Goal: Use online tool/utility: Utilize a website feature to perform a specific function

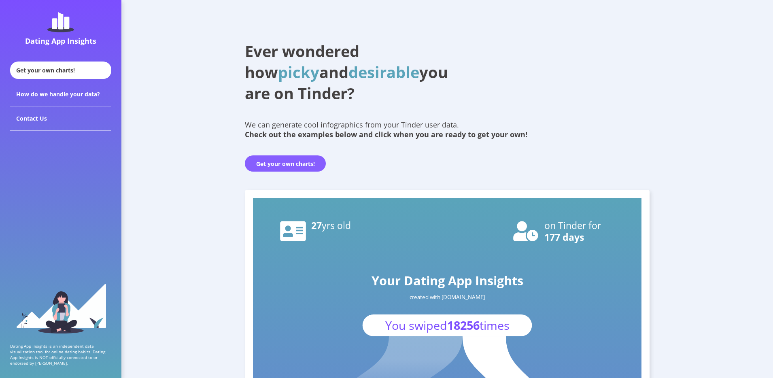
click at [267, 164] on button "Get your own charts!" at bounding box center [285, 163] width 81 height 16
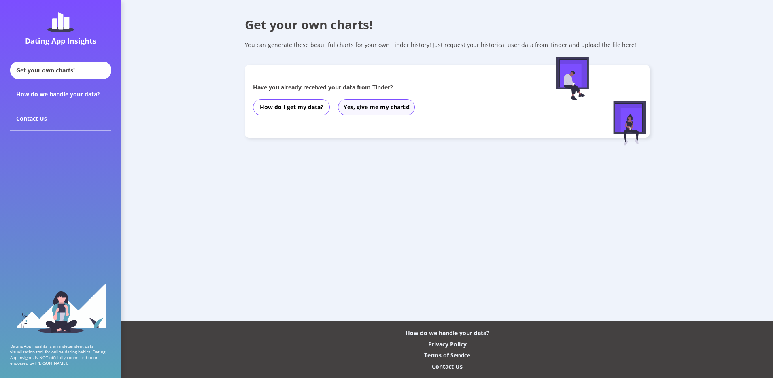
click at [382, 110] on button "Yes, give me my charts!" at bounding box center [376, 107] width 77 height 16
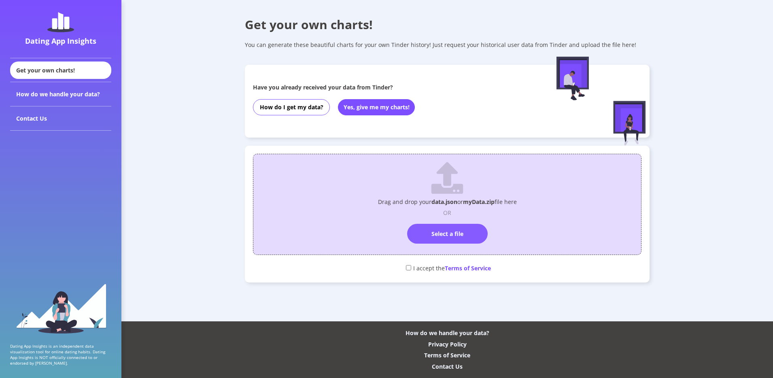
click at [461, 226] on label "Select a file" at bounding box center [447, 234] width 81 height 20
click at [447, 220] on input "Select a file" at bounding box center [447, 220] width 0 height 0
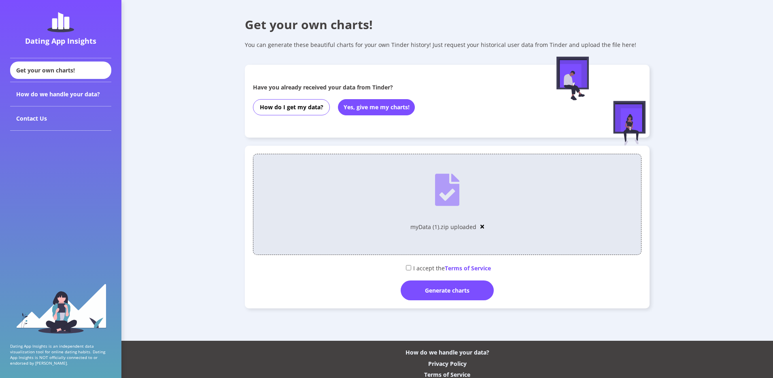
click at [407, 268] on input "checkbox" at bounding box center [408, 267] width 5 height 5
checkbox input "true"
click at [413, 283] on div "Generate charts" at bounding box center [447, 290] width 93 height 20
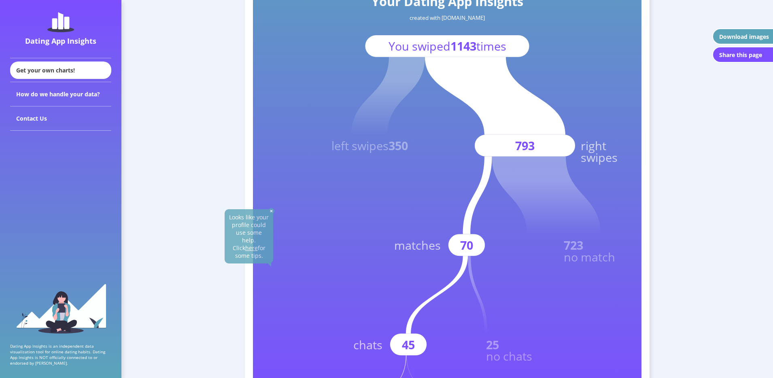
scroll to position [281, 0]
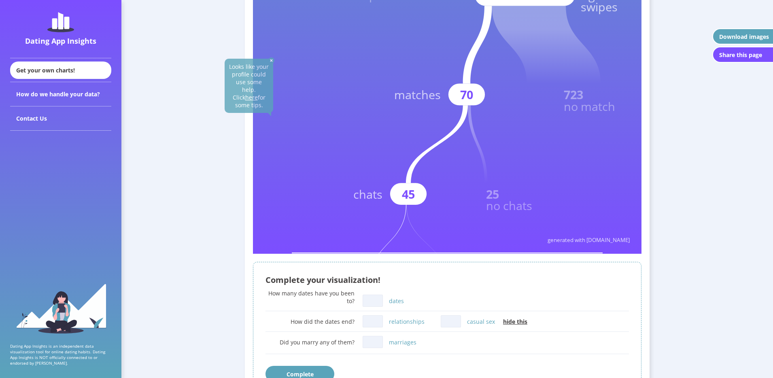
click at [271, 60] on img at bounding box center [271, 60] width 6 height 6
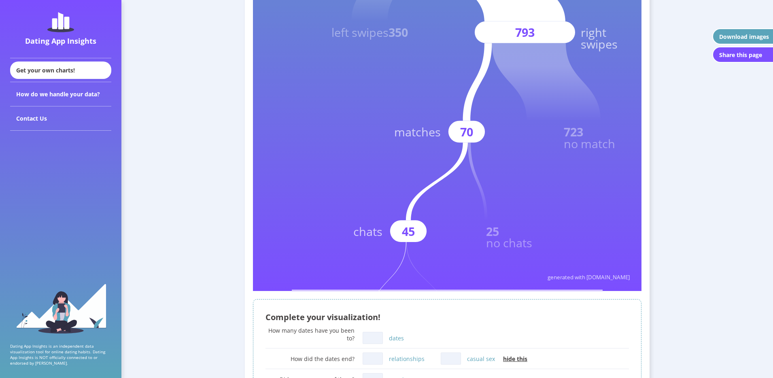
scroll to position [160, 0]
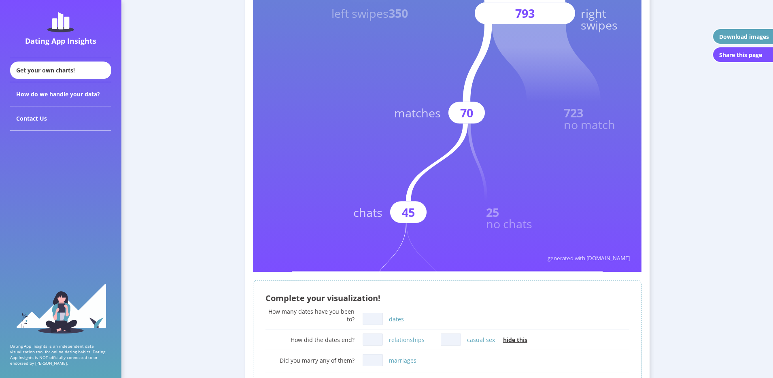
scroll to position [316, 0]
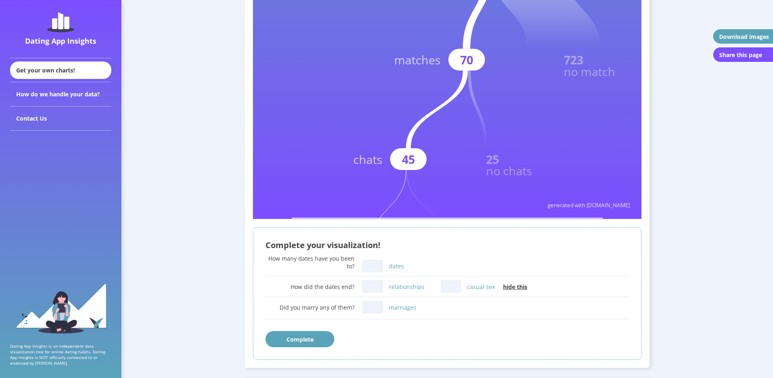
click at [371, 265] on input "dates" at bounding box center [372, 266] width 20 height 12
type input "0"
click at [288, 345] on button "Complete" at bounding box center [299, 339] width 69 height 16
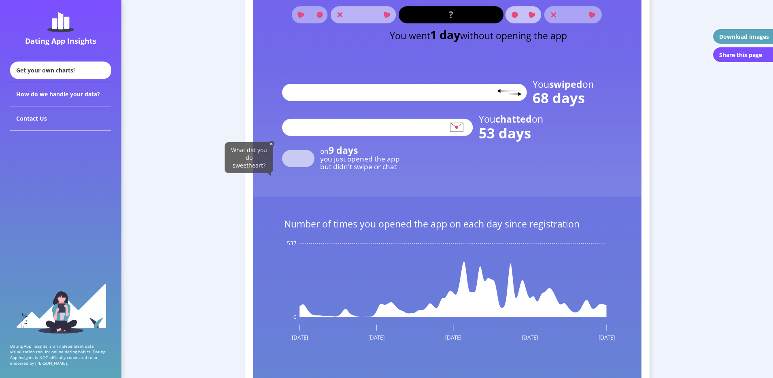
scroll to position [1283, 0]
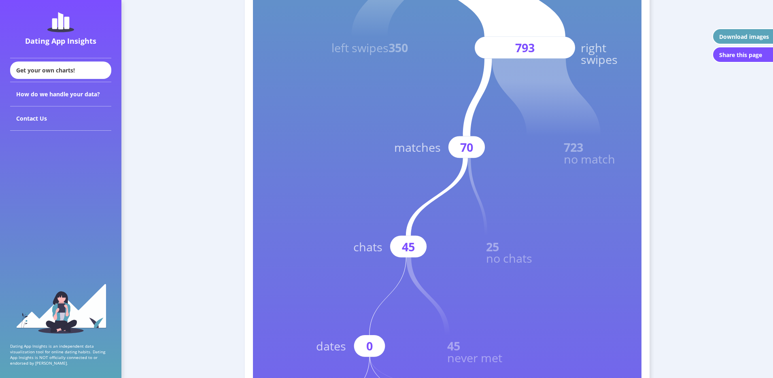
scroll to position [229, 0]
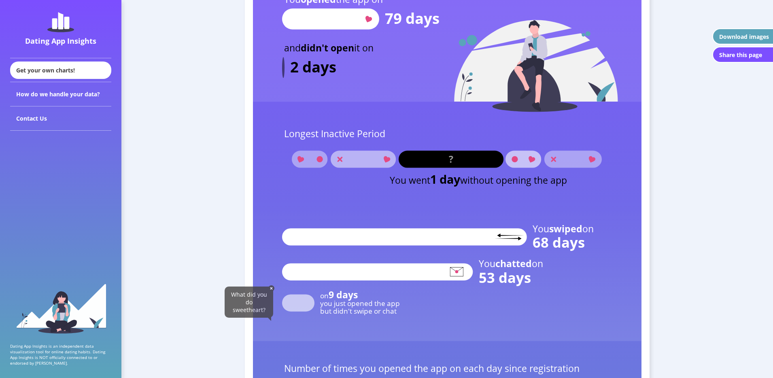
scroll to position [1186, 0]
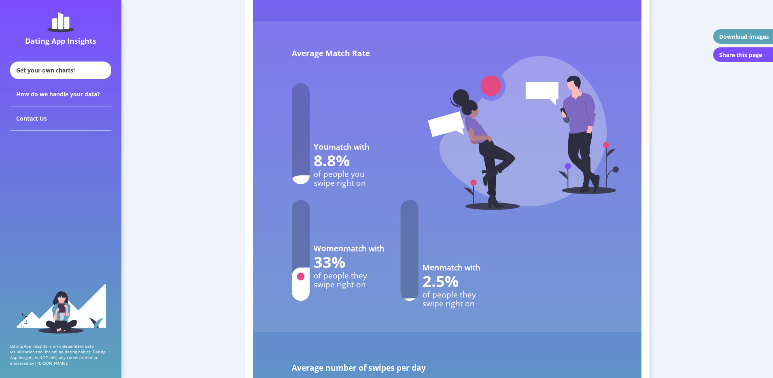
scroll to position [3518, 0]
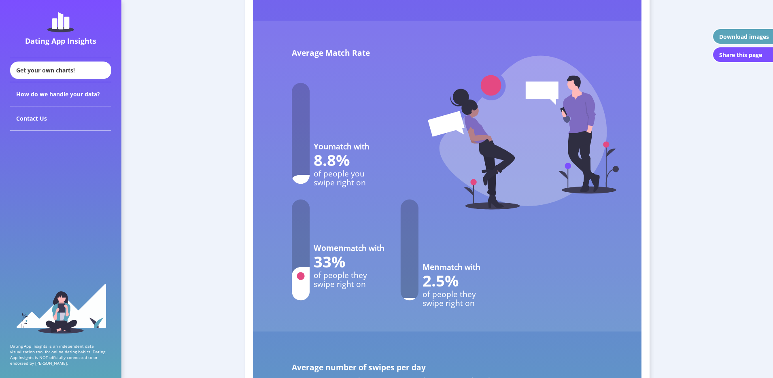
scroll to position [3480, 0]
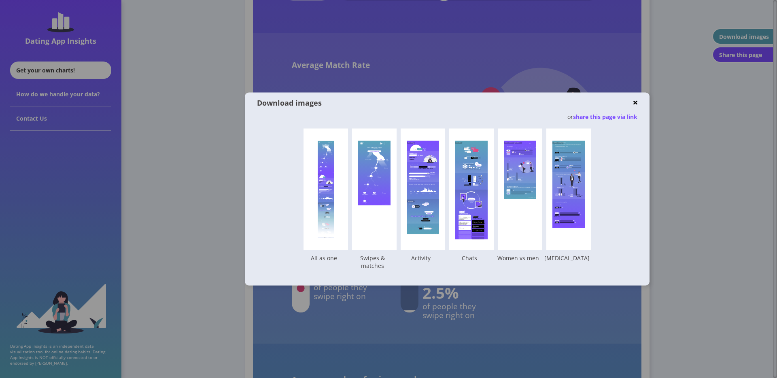
click at [636, 97] on div "Download images" at bounding box center [447, 103] width 380 height 20
click at [635, 102] on img at bounding box center [635, 103] width 4 height 6
click at [223, 87] on div at bounding box center [388, 189] width 777 height 378
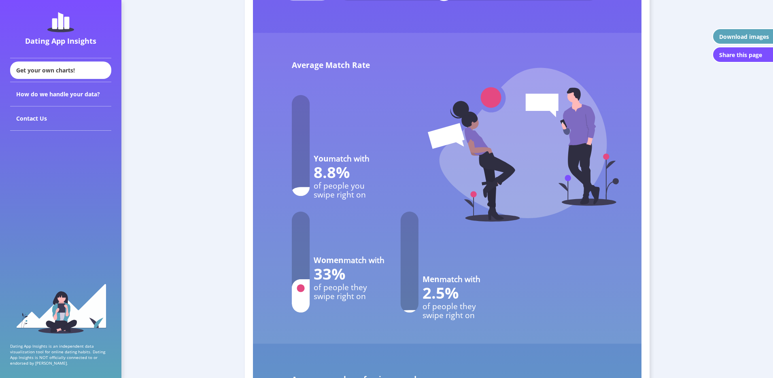
click at [419, 74] on rect at bounding box center [447, 188] width 388 height 311
click at [422, 158] on rect at bounding box center [447, 188] width 388 height 311
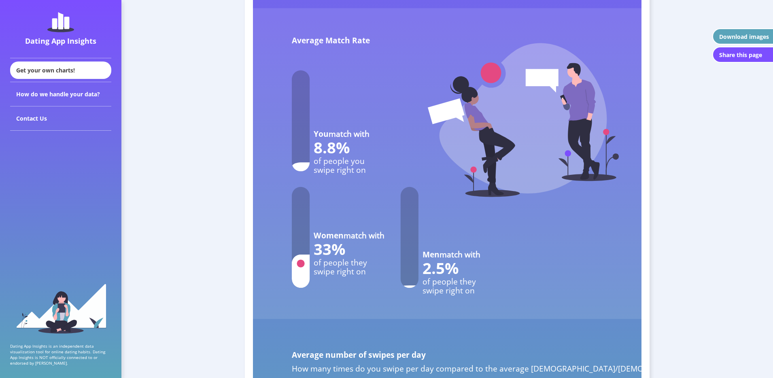
scroll to position [3505, 0]
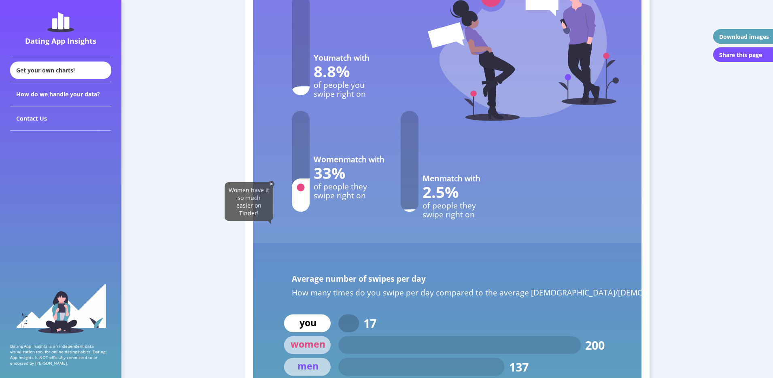
scroll to position [3581, 0]
click at [270, 183] on img at bounding box center [271, 183] width 6 height 6
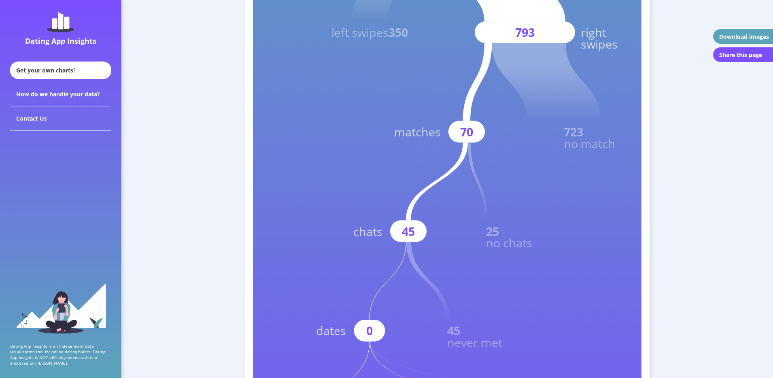
scroll to position [273, 0]
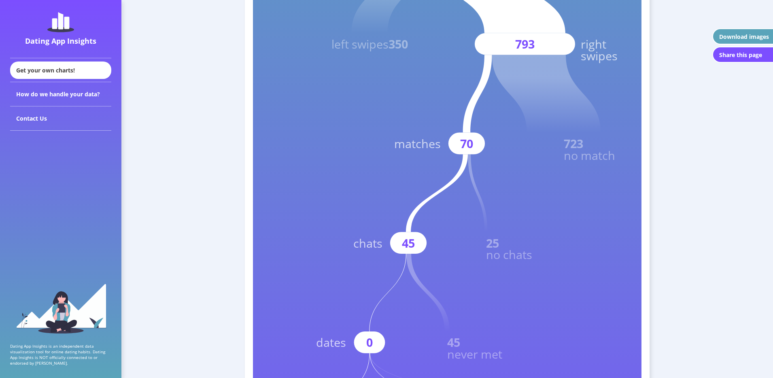
scroll to position [199, 0]
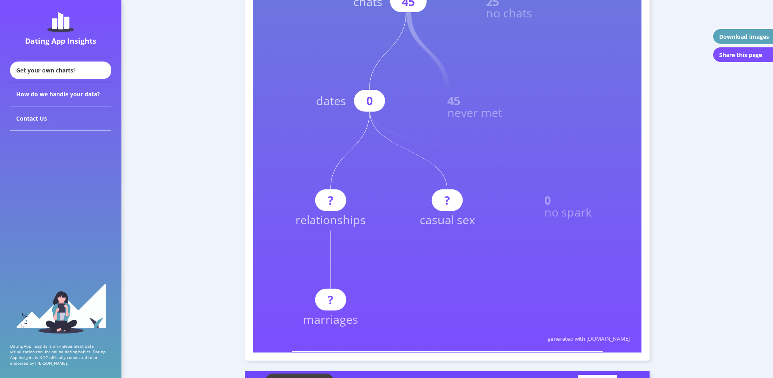
scroll to position [475, 0]
